Goal: Task Accomplishment & Management: Manage account settings

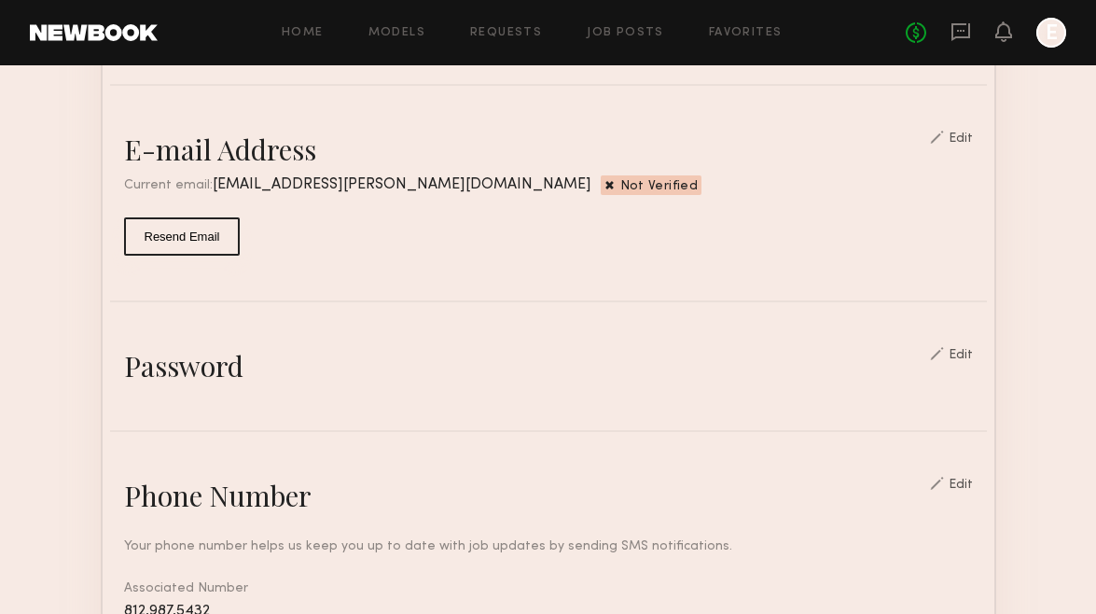
scroll to position [475, 0]
click at [620, 184] on span "Not Verified" at bounding box center [659, 188] width 78 height 15
click at [967, 133] on div "Edit" at bounding box center [961, 139] width 24 height 13
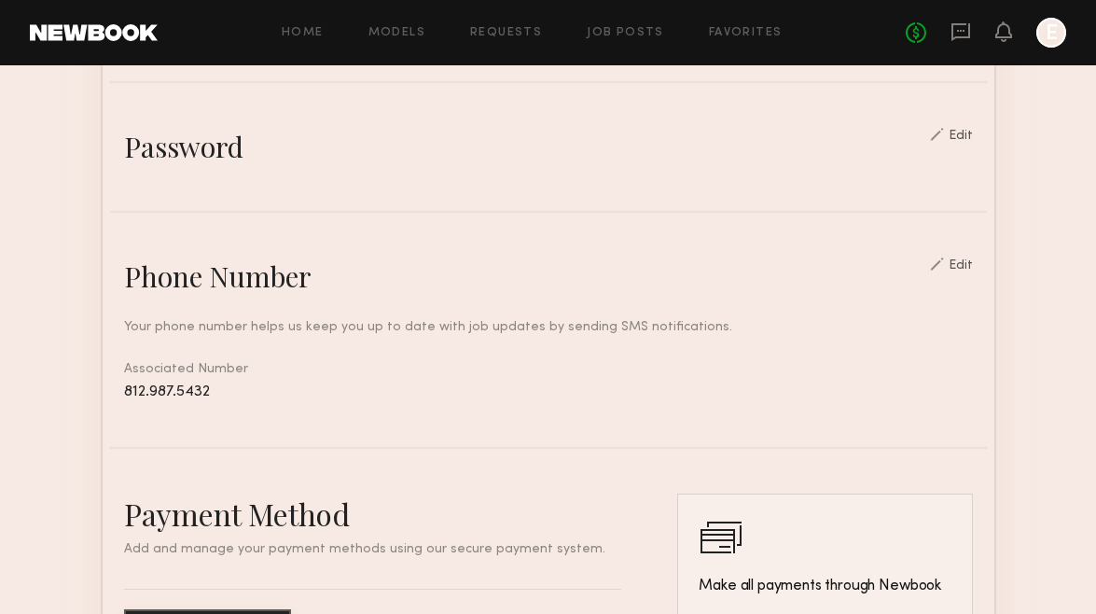
scroll to position [744, 0]
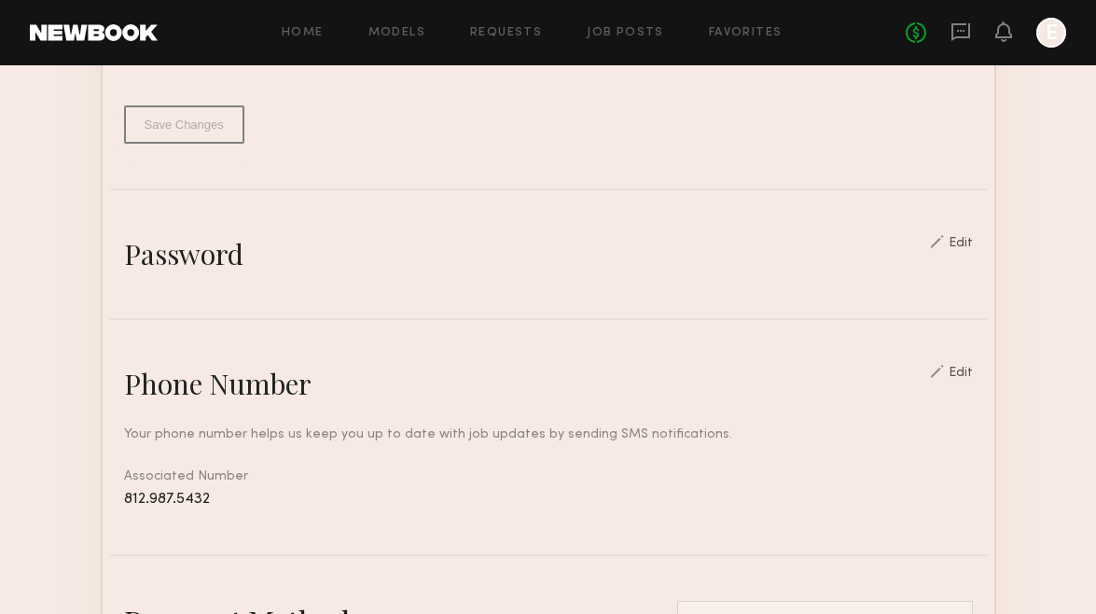
click at [968, 244] on div "Edit" at bounding box center [961, 243] width 24 height 13
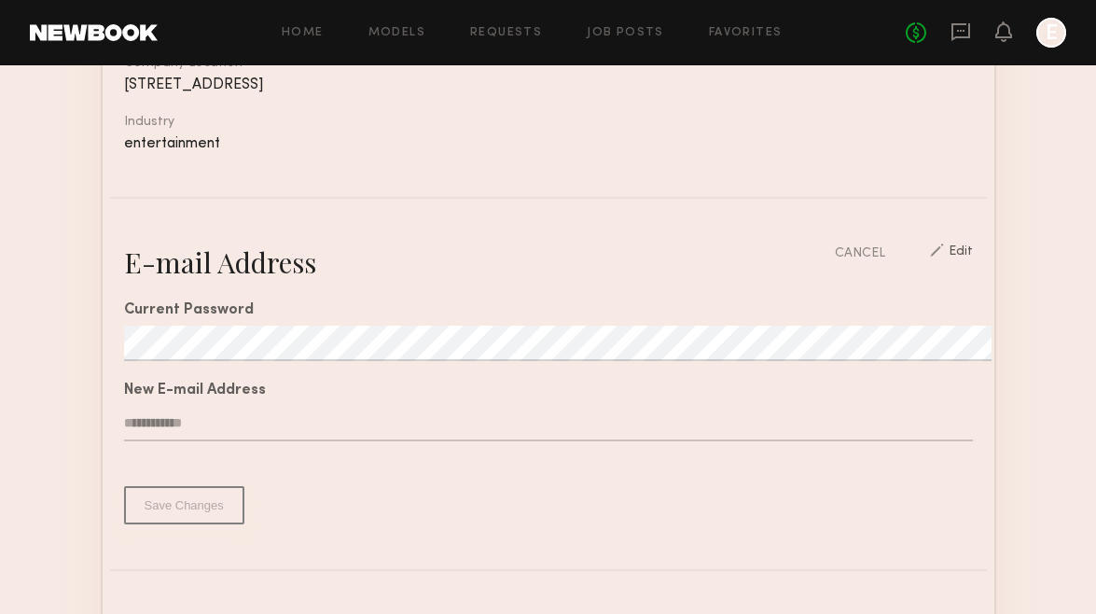
scroll to position [0, 0]
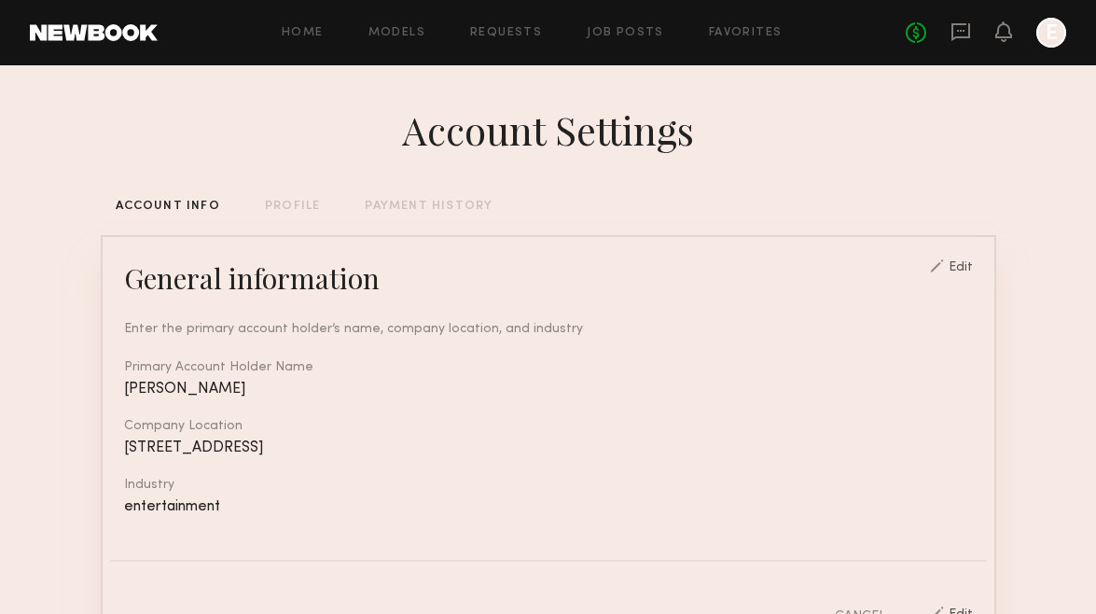
click at [291, 205] on div "PROFILE" at bounding box center [292, 207] width 55 height 12
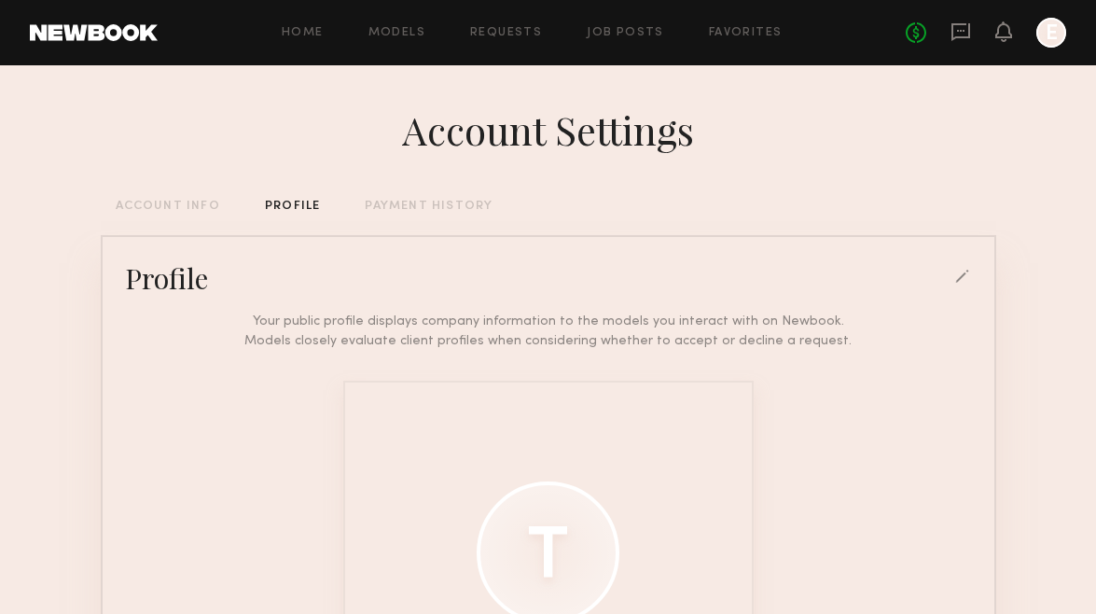
scroll to position [30, 0]
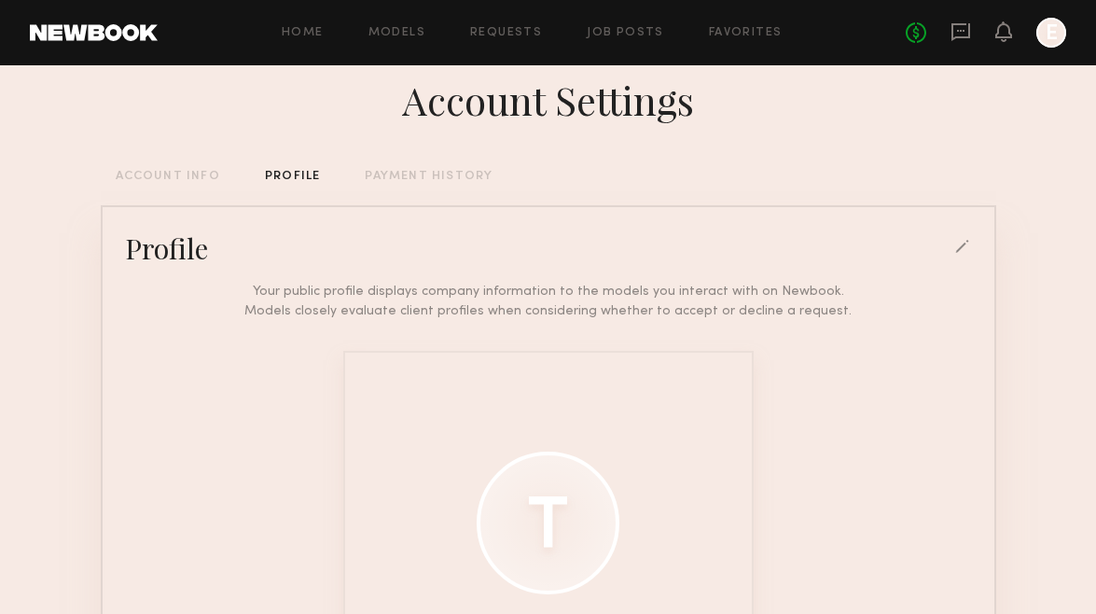
click at [419, 176] on div "PAYMENT HISTORY" at bounding box center [429, 177] width 128 height 12
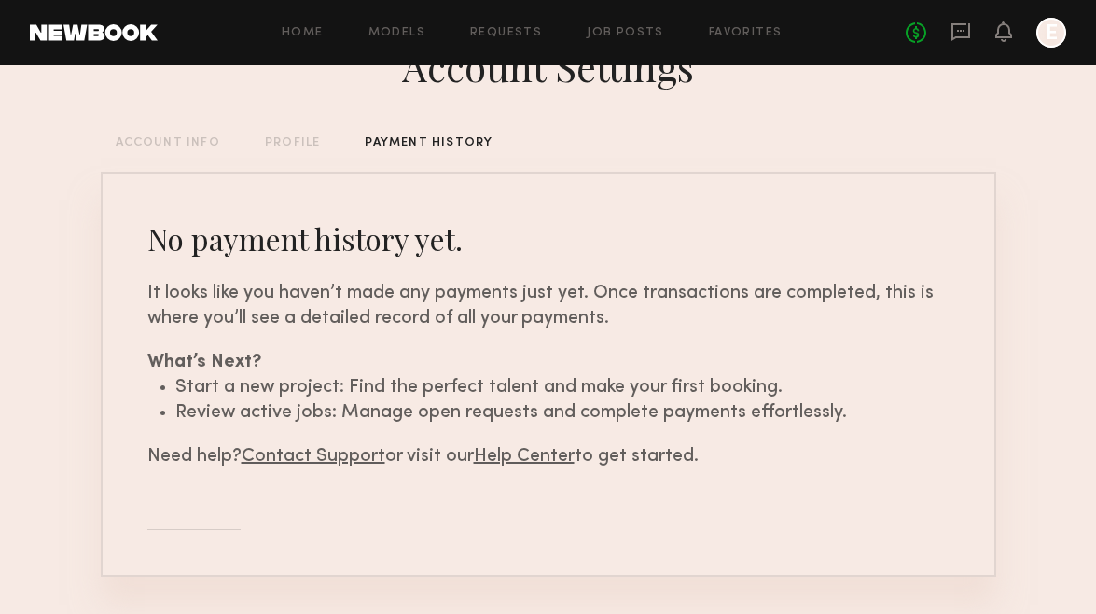
scroll to position [118, 0]
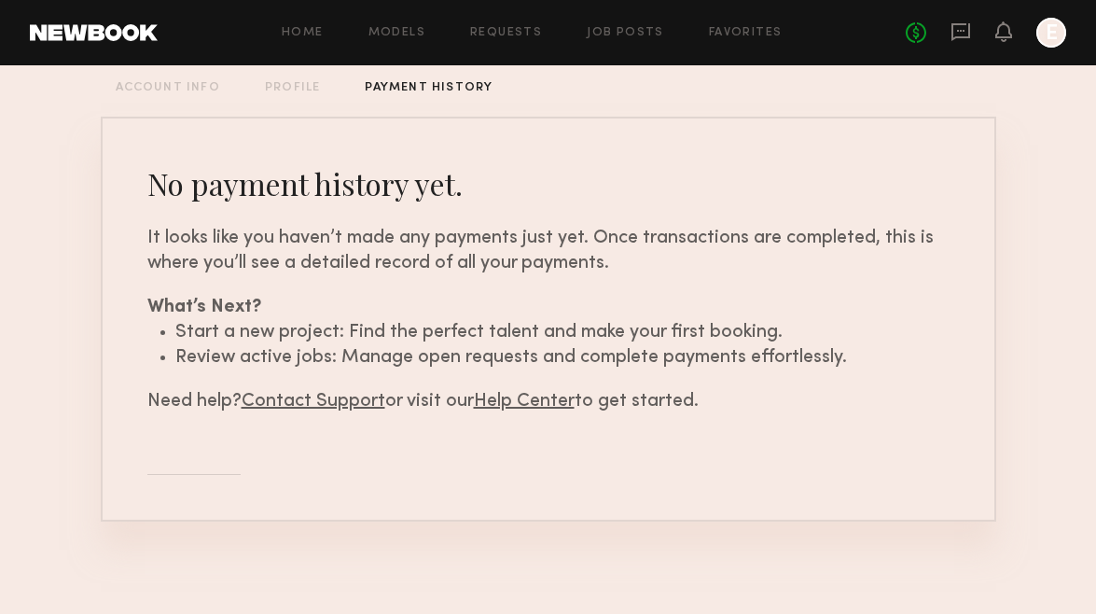
click at [316, 395] on link "Contact Support" at bounding box center [314, 402] width 144 height 18
click at [316, 400] on link "Contact Support" at bounding box center [314, 402] width 144 height 18
click at [311, 415] on div "No payment history yet. It looks like you haven’t made any payments just yet. O…" at bounding box center [549, 318] width 892 height 401
click at [310, 402] on link "Contact Support" at bounding box center [314, 402] width 144 height 18
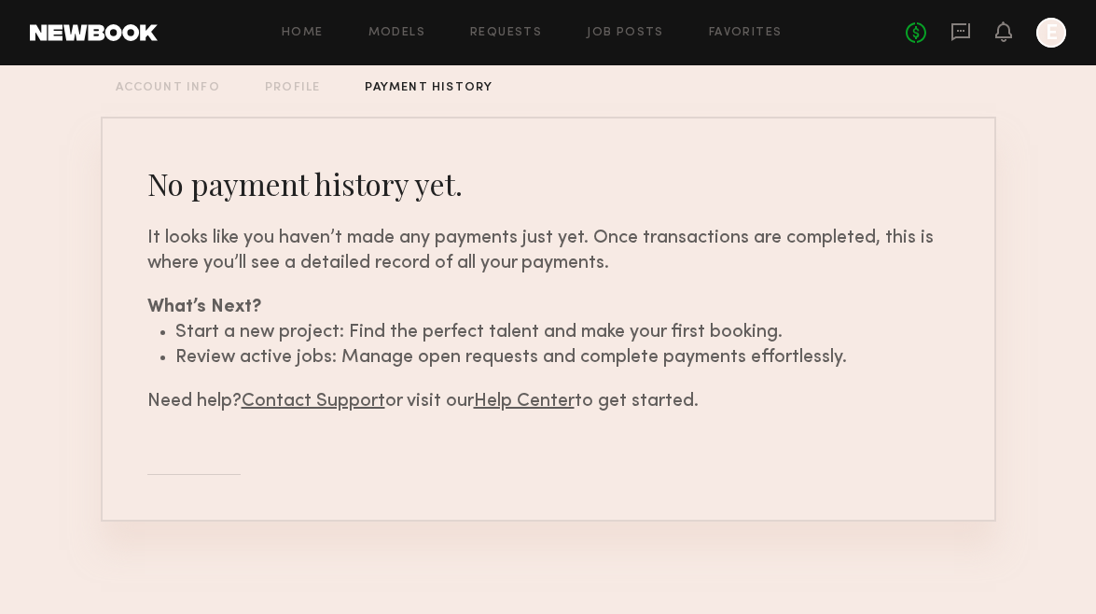
click at [551, 398] on link "Help Center" at bounding box center [524, 402] width 101 height 18
